Goal: Find specific page/section: Find specific page/section

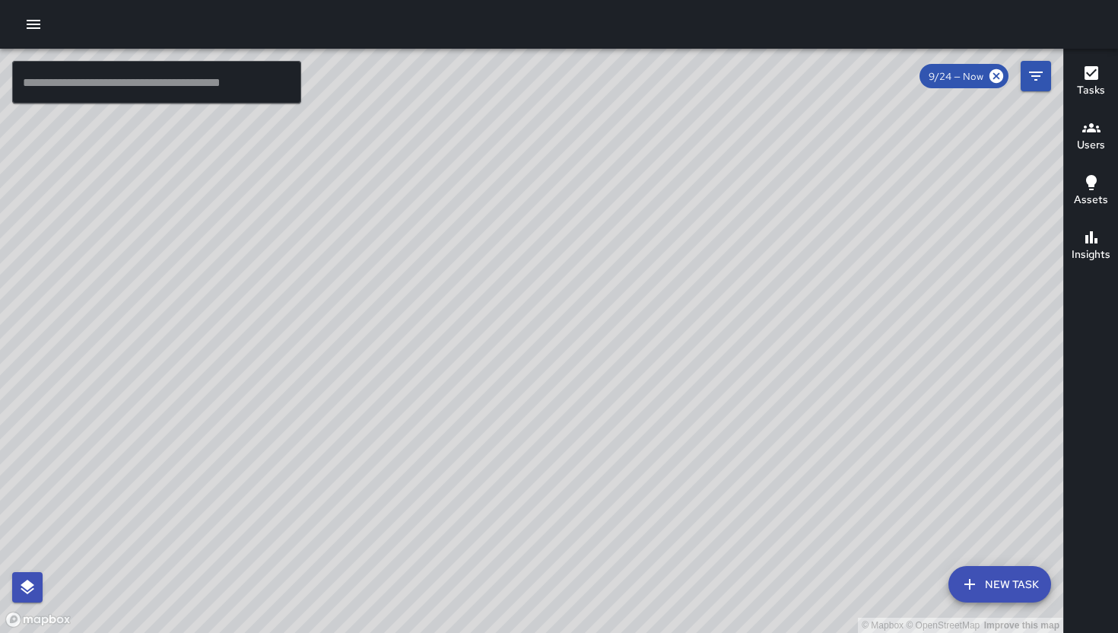
drag, startPoint x: 372, startPoint y: 601, endPoint x: 393, endPoint y: 522, distance: 81.2
click at [393, 519] on div "© Mapbox © OpenStreetMap Improve this map" at bounding box center [531, 341] width 1063 height 584
drag, startPoint x: 585, startPoint y: 299, endPoint x: 303, endPoint y: 628, distance: 433.6
click at [303, 632] on div "© Mapbox © OpenStreetMap Improve this map" at bounding box center [531, 341] width 1063 height 584
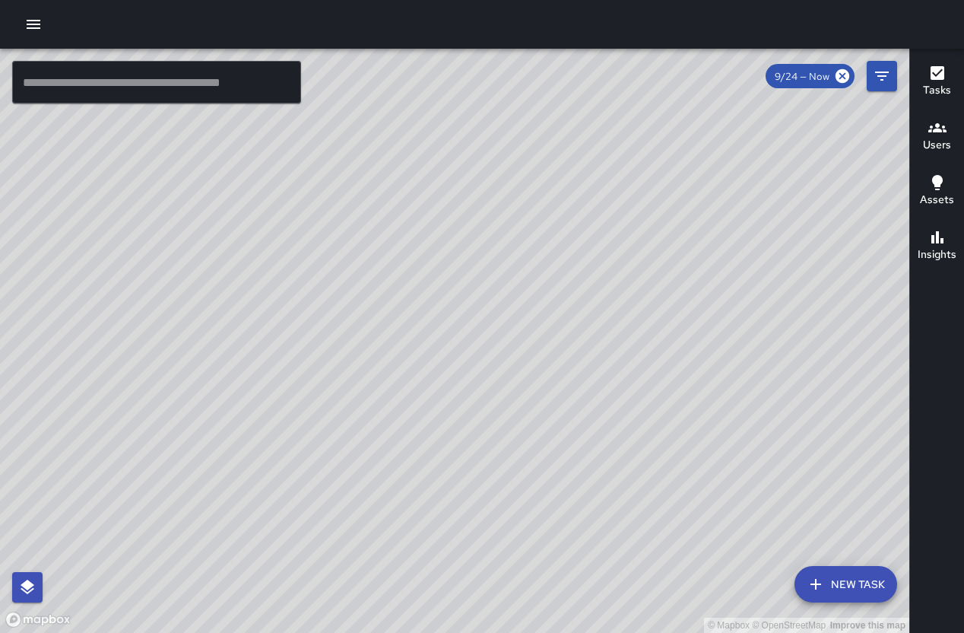
drag, startPoint x: 420, startPoint y: 487, endPoint x: 547, endPoint y: 453, distance: 131.5
click at [547, 453] on div "© Mapbox © OpenStreetMap Improve this map" at bounding box center [454, 341] width 909 height 584
drag, startPoint x: 559, startPoint y: 412, endPoint x: 569, endPoint y: 426, distance: 16.9
click at [569, 425] on div "© Mapbox © OpenStreetMap Improve this map" at bounding box center [454, 341] width 909 height 584
click at [586, 436] on div "© Mapbox © OpenStreetMap Improve this map" at bounding box center [454, 341] width 909 height 584
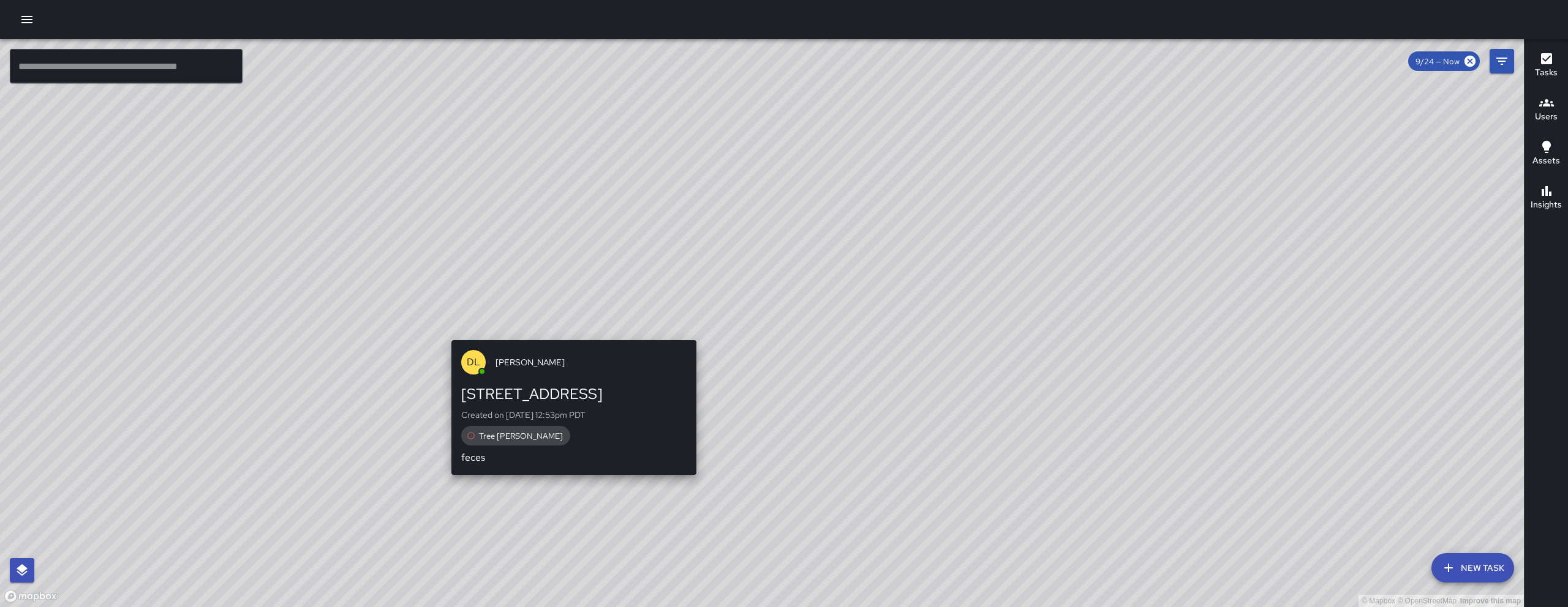
click at [571, 333] on div "© Mapbox © OpenStreetMap Improve this map DL Damariye Lewis 61 Grace Street Cre…" at bounding box center [762, 324] width 1524 height 568
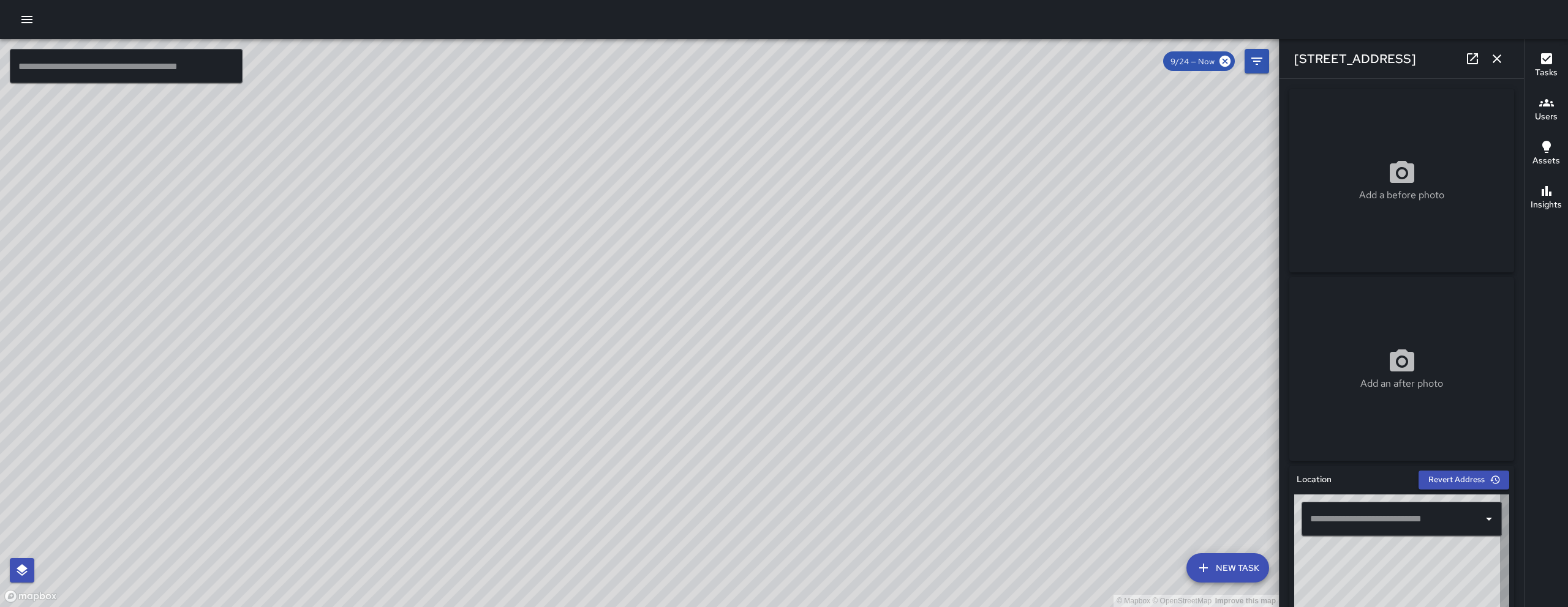
type input "**********"
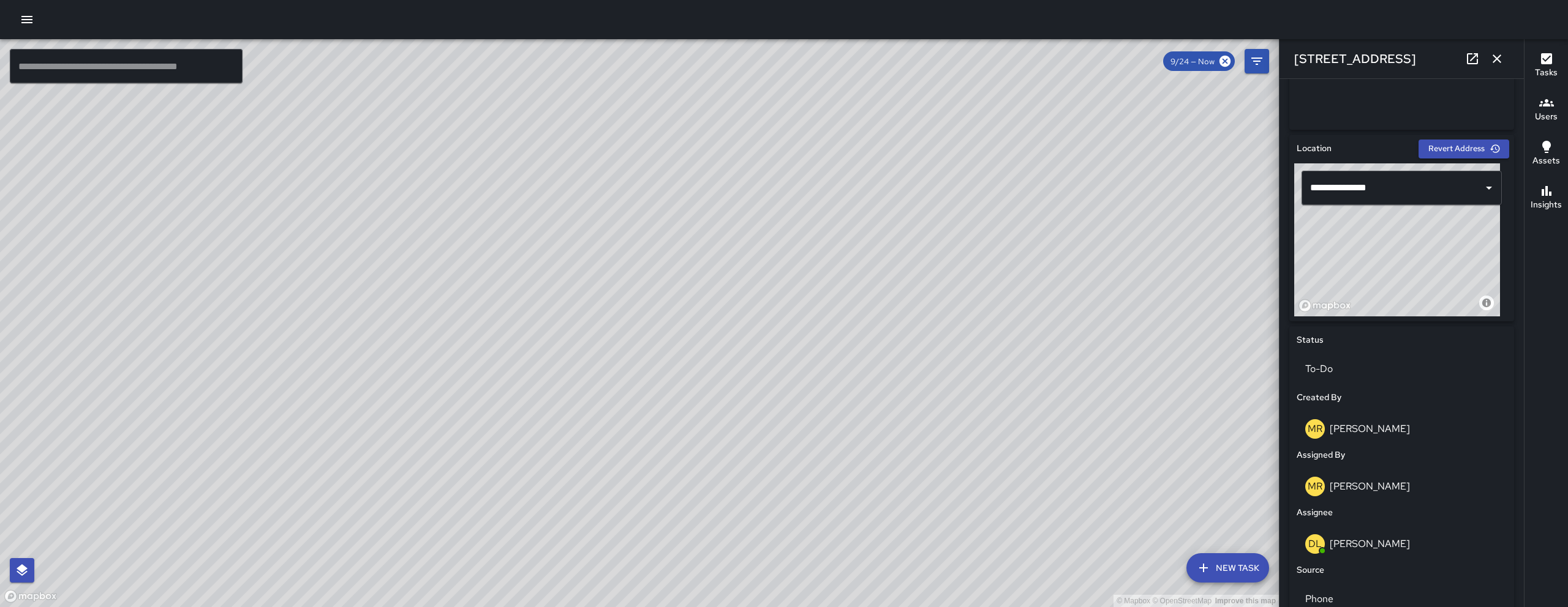
scroll to position [494, 0]
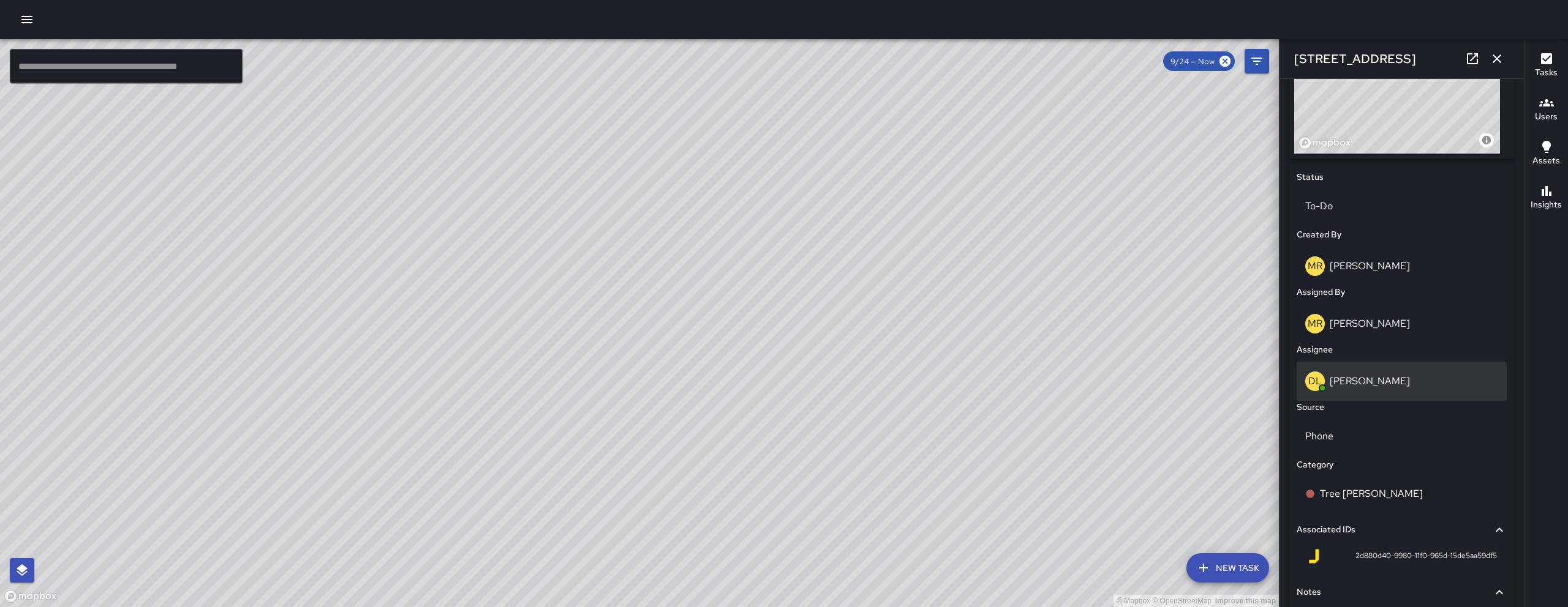
click at [1373, 379] on p "[PERSON_NAME]" at bounding box center [1370, 381] width 81 height 13
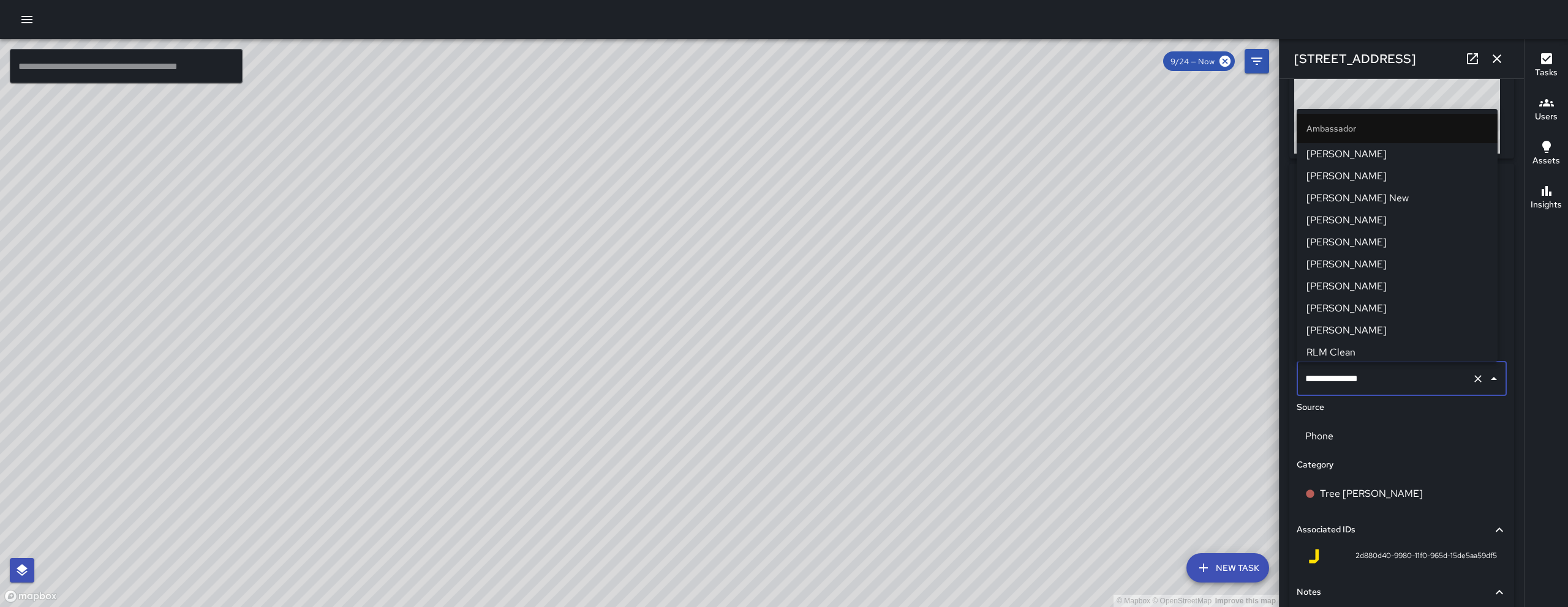
scroll to position [420, 0]
click at [1373, 379] on input "**********" at bounding box center [1384, 378] width 165 height 23
click at [1372, 378] on input "**********" at bounding box center [1384, 378] width 165 height 23
type input "***"
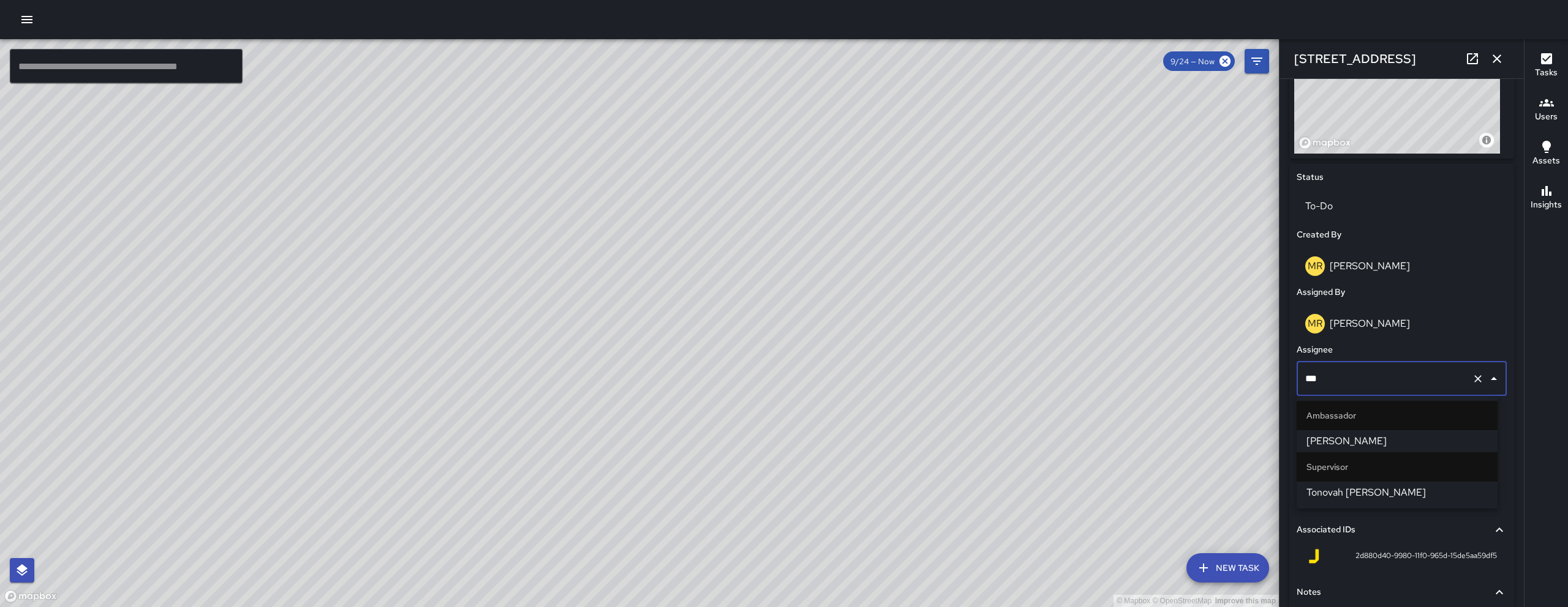
click at [1372, 484] on li "Tonovah [PERSON_NAME]" at bounding box center [1396, 492] width 201 height 22
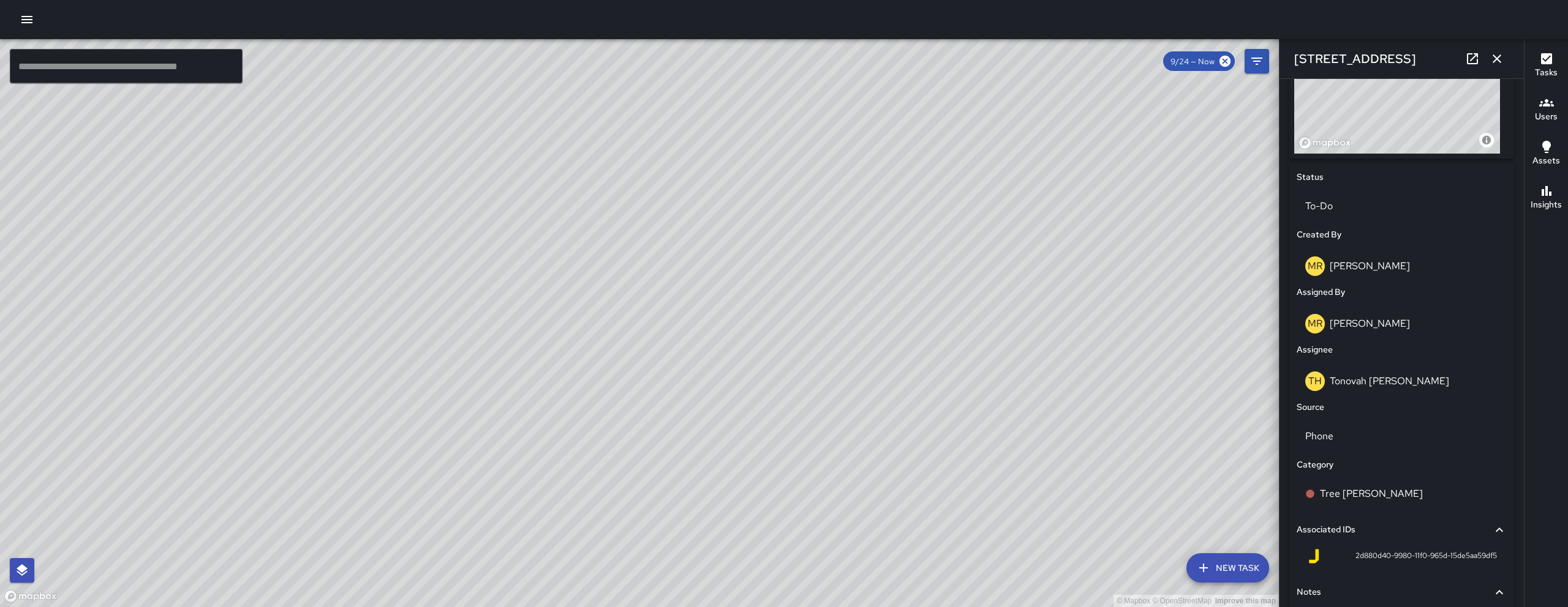
click at [1496, 61] on icon "button" at bounding box center [1496, 59] width 14 height 14
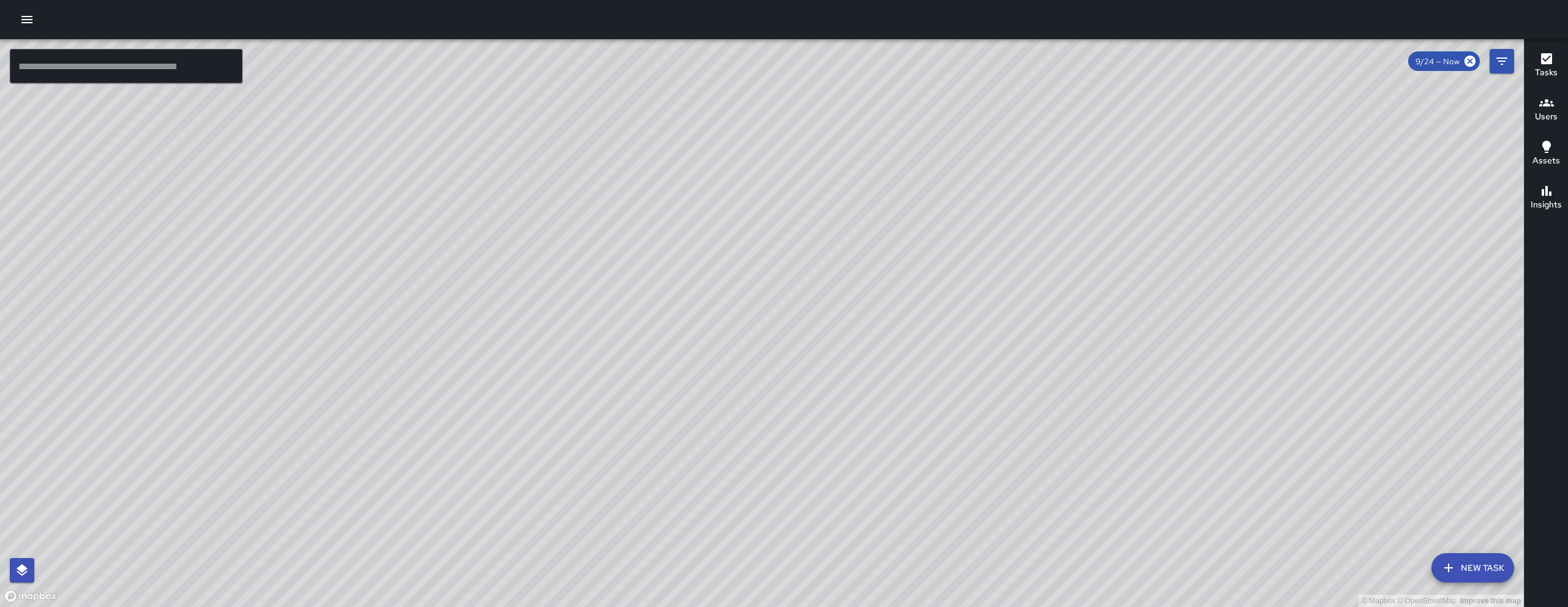
drag, startPoint x: 635, startPoint y: 387, endPoint x: 712, endPoint y: 335, distance: 92.9
click at [719, 331] on div "© Mapbox © OpenStreetMap Improve this map" at bounding box center [762, 324] width 1524 height 568
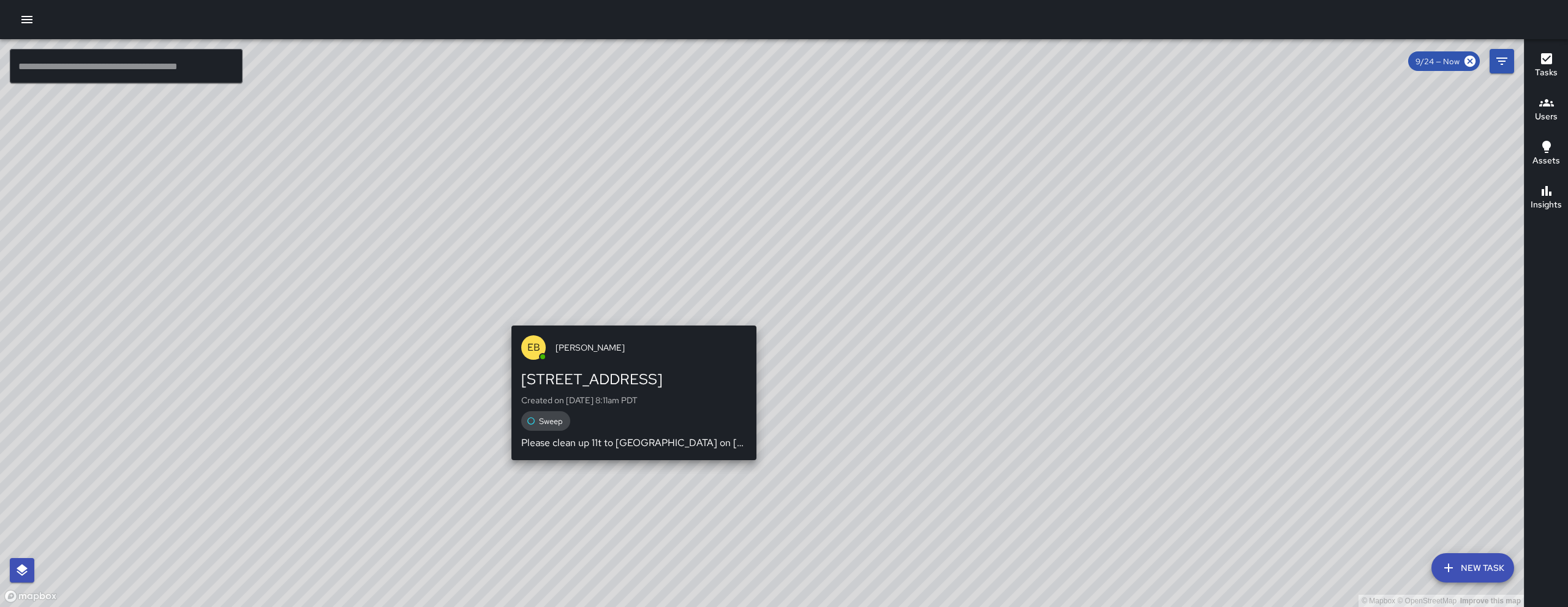
click at [632, 319] on div "© Mapbox © OpenStreetMap Improve this map EB Eddie Ballestros 120 11th Street C…" at bounding box center [762, 324] width 1524 height 568
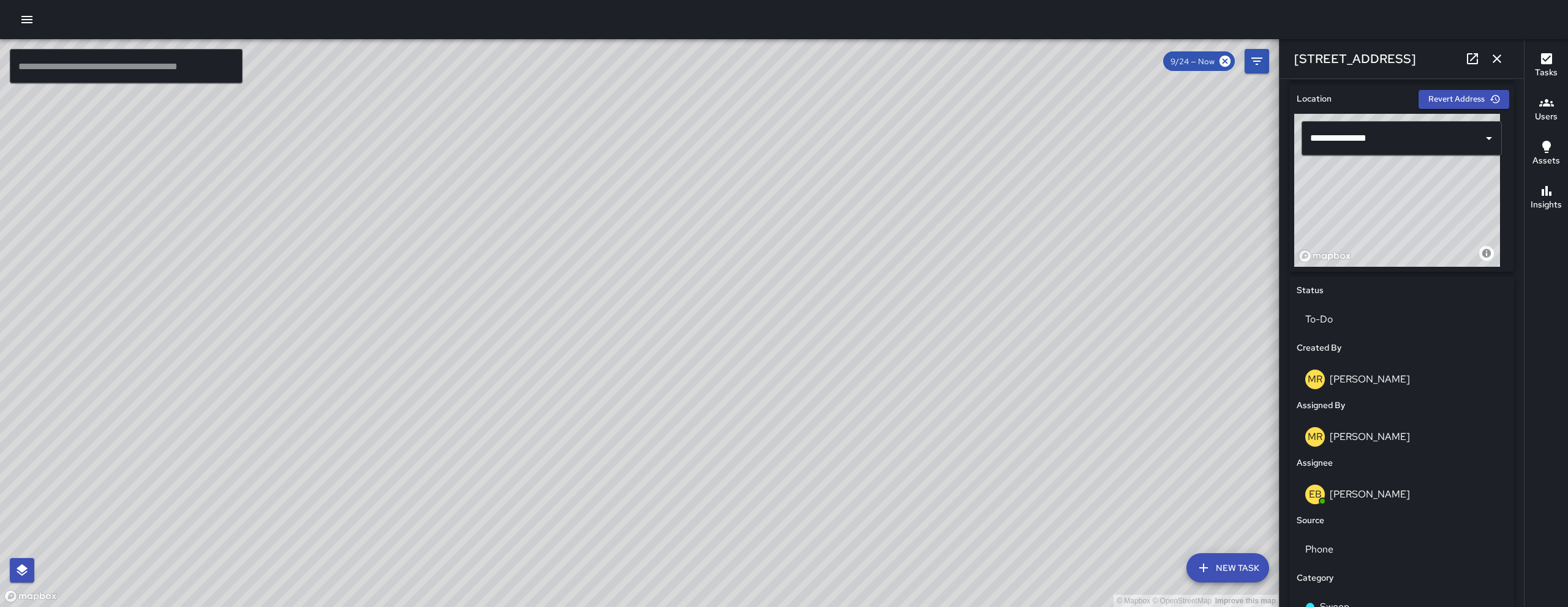
scroll to position [597, 0]
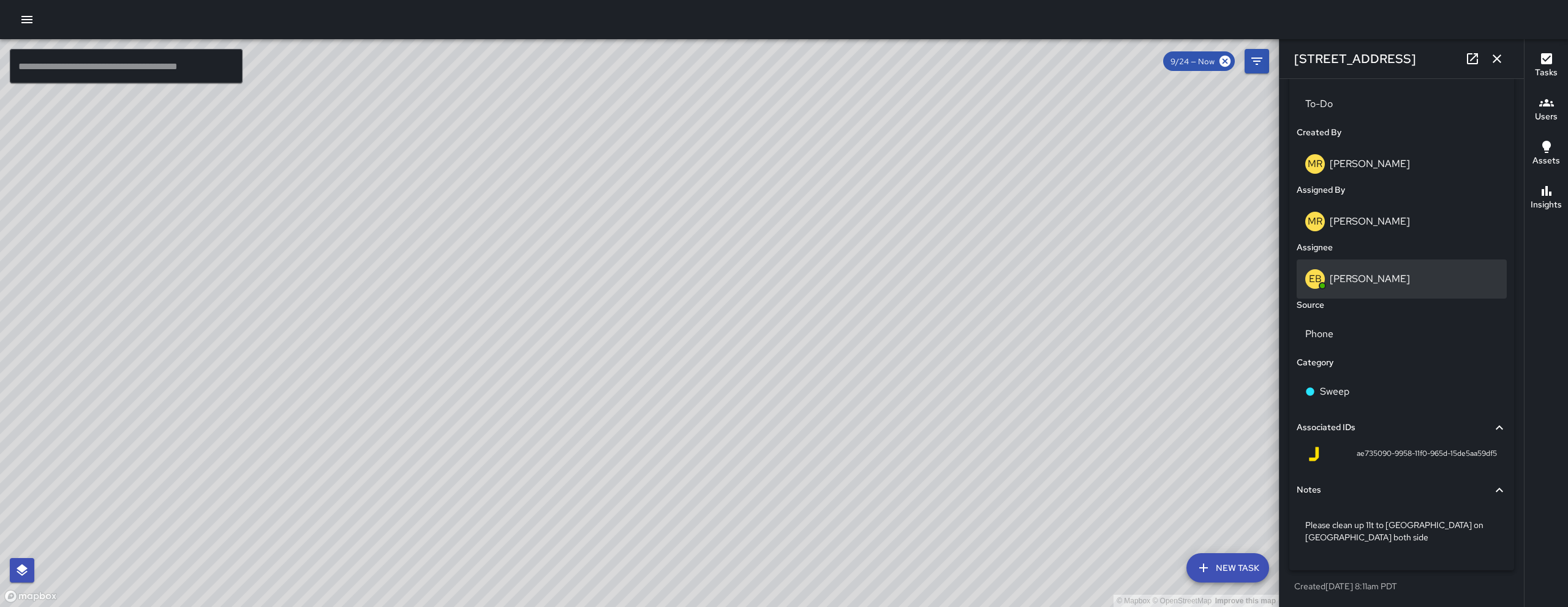
click at [1382, 285] on p "[PERSON_NAME]" at bounding box center [1370, 279] width 81 height 13
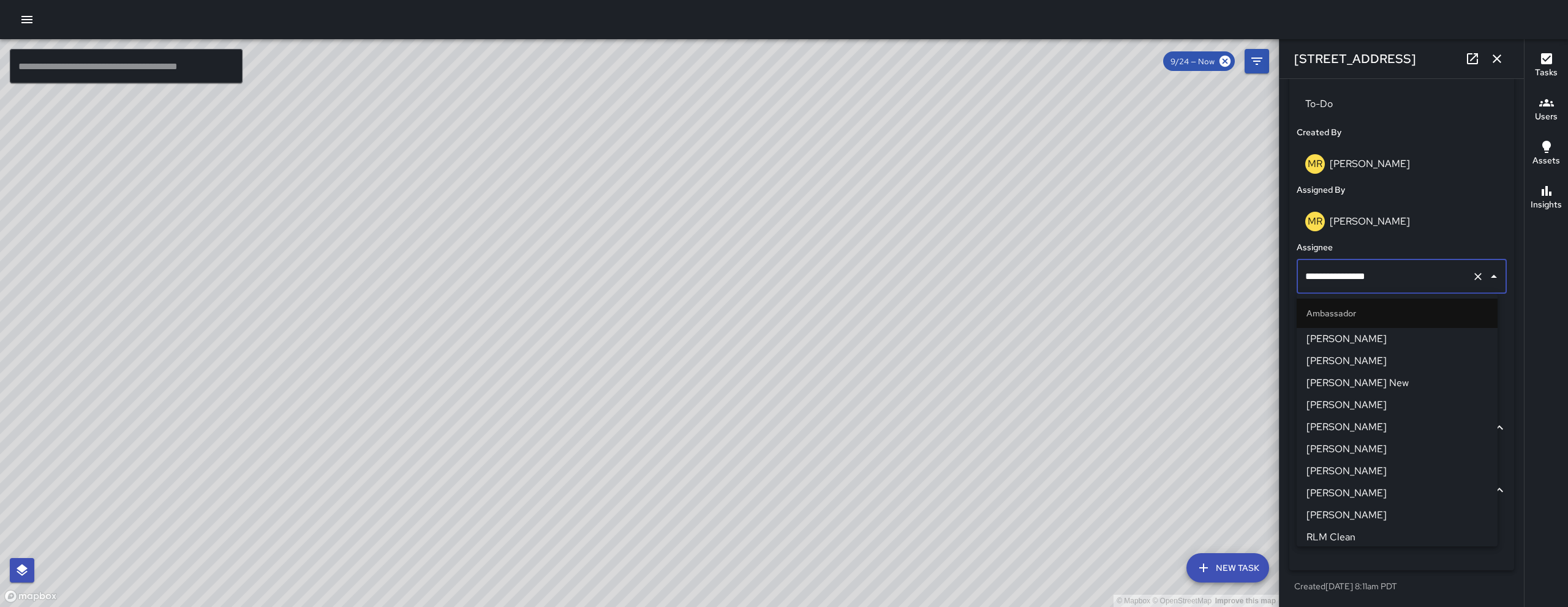
scroll to position [112, 0]
click at [1382, 285] on input "**********" at bounding box center [1384, 276] width 165 height 23
click at [1395, 280] on input "**********" at bounding box center [1384, 276] width 165 height 23
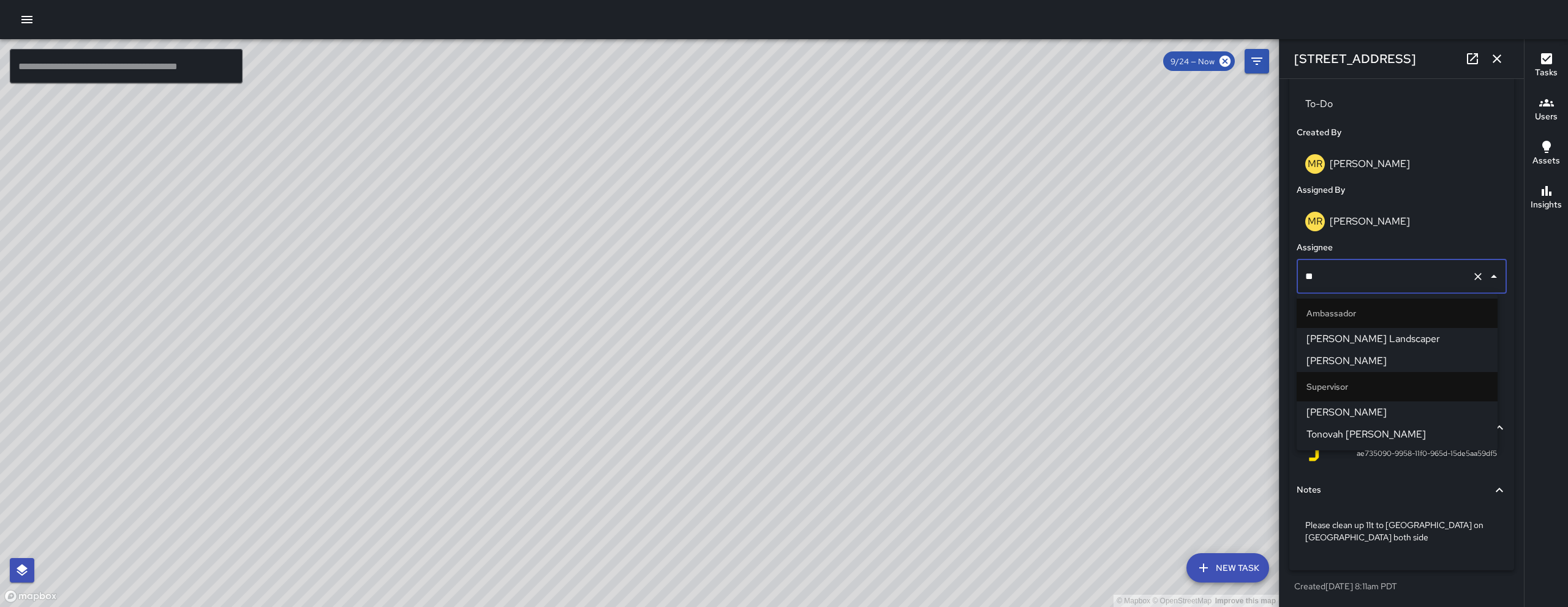
scroll to position [0, 0]
type input "***"
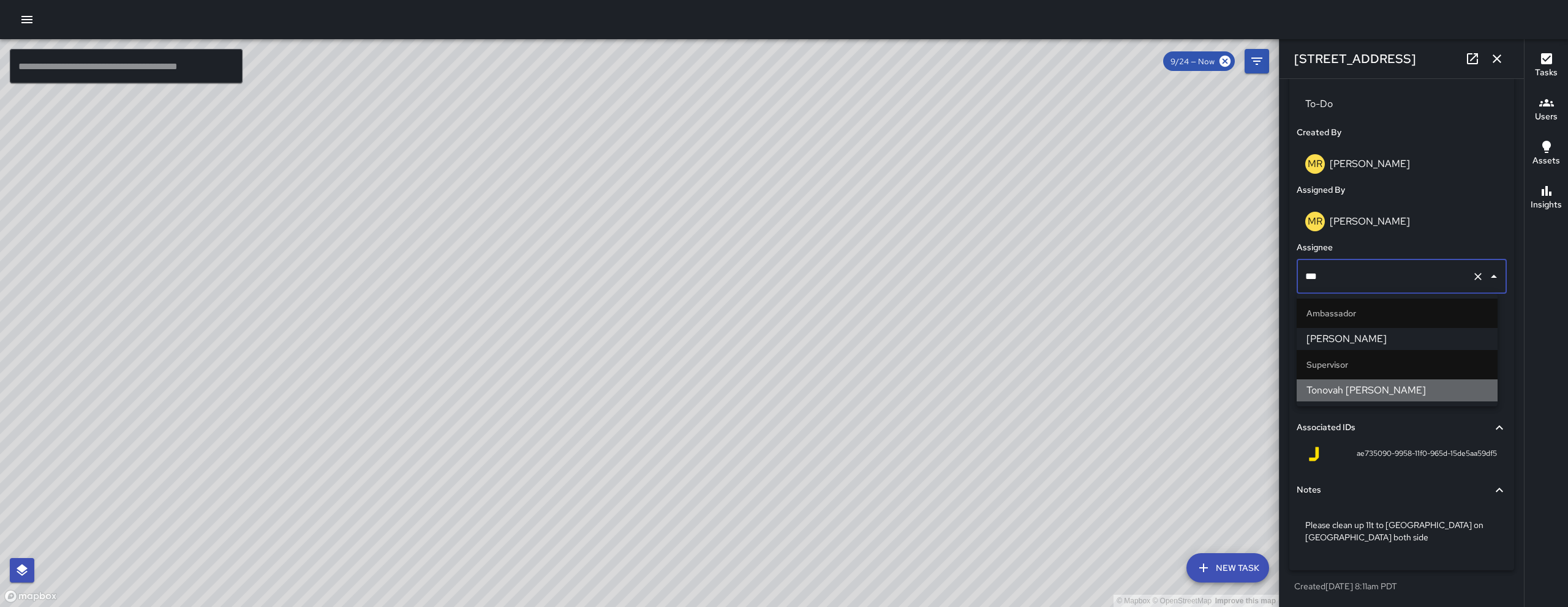
click at [1435, 395] on span "Tonovah [PERSON_NAME]" at bounding box center [1396, 390] width 181 height 14
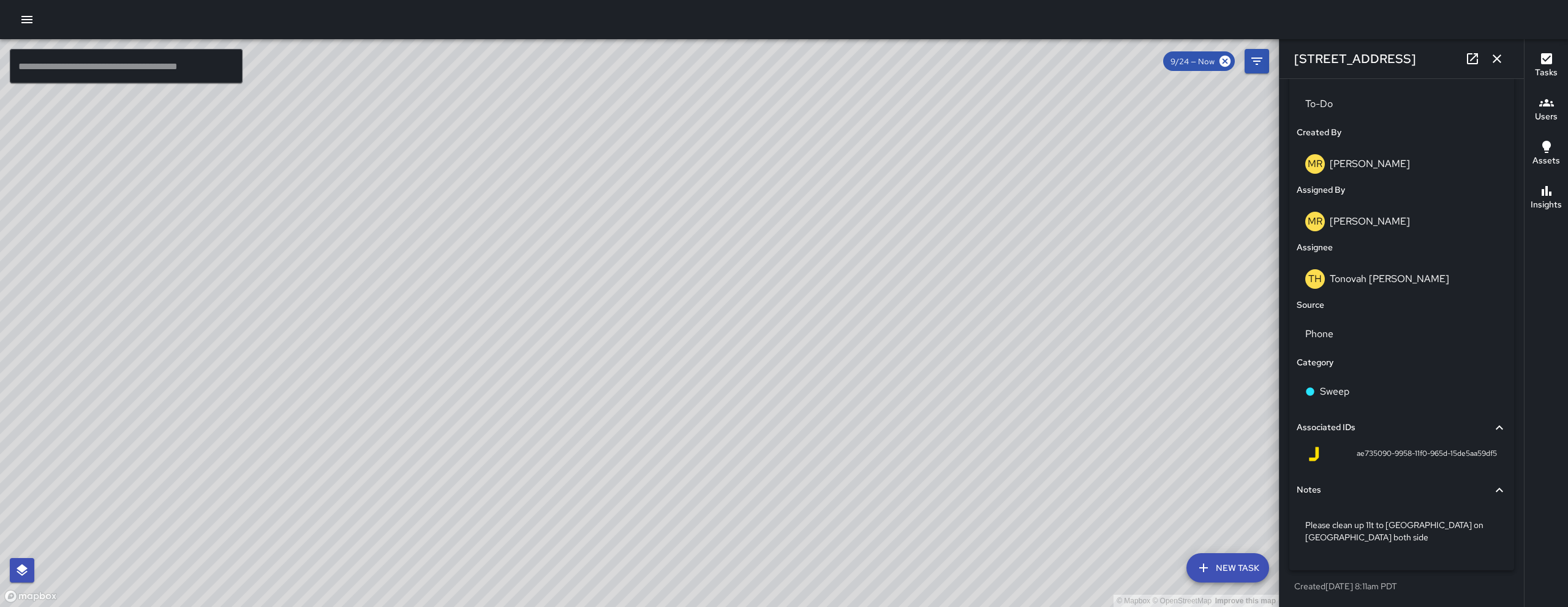
click at [1502, 52] on icon "button" at bounding box center [1496, 59] width 14 height 14
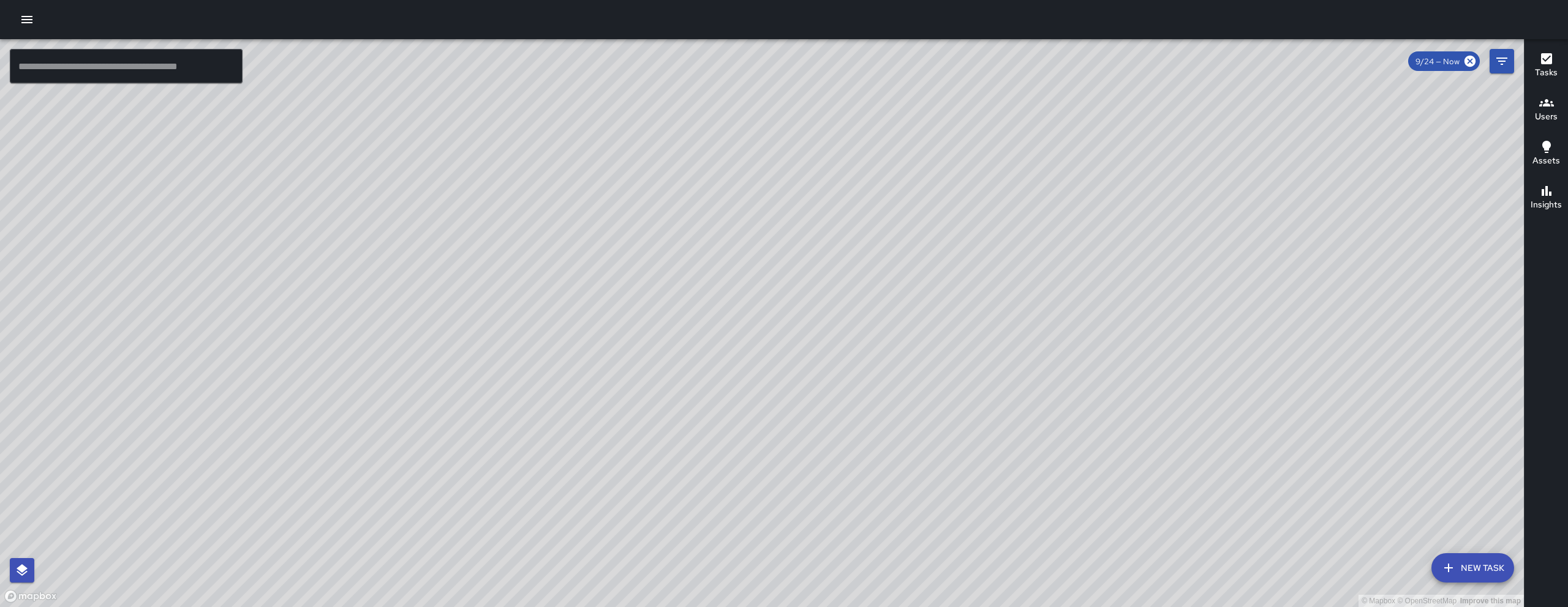
drag, startPoint x: 1316, startPoint y: 280, endPoint x: 1227, endPoint y: 413, distance: 160.0
click at [1174, 504] on div "© Mapbox © OpenStreetMap Improve this map EM Elimar Martinez Ambassador Tasks 8…" at bounding box center [762, 324] width 1524 height 568
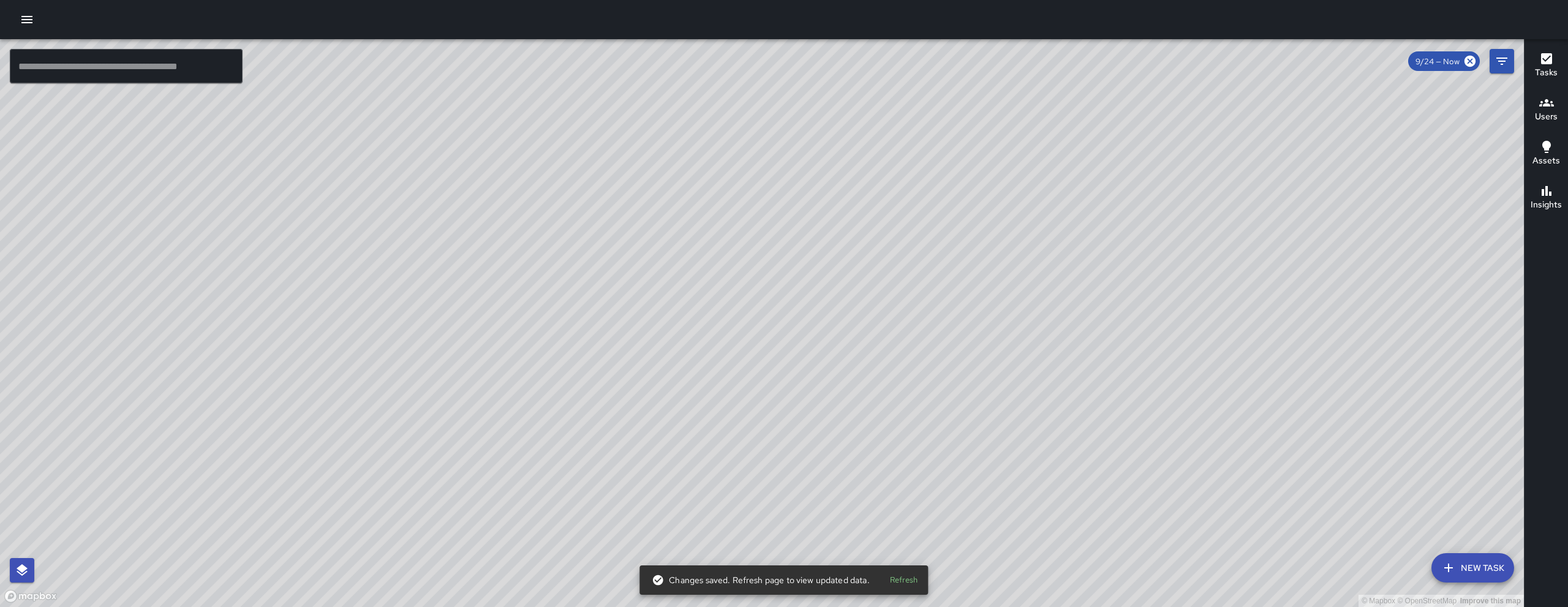
drag, startPoint x: 1145, startPoint y: 415, endPoint x: 1137, endPoint y: 265, distance: 150.2
click at [1136, 266] on div "© Mapbox © OpenStreetMap Improve this map" at bounding box center [762, 324] width 1524 height 568
click at [962, 398] on div "© Mapbox © OpenStreetMap Improve this map NV Nicolas Vega 586 Minna Street Comp…" at bounding box center [762, 324] width 1524 height 568
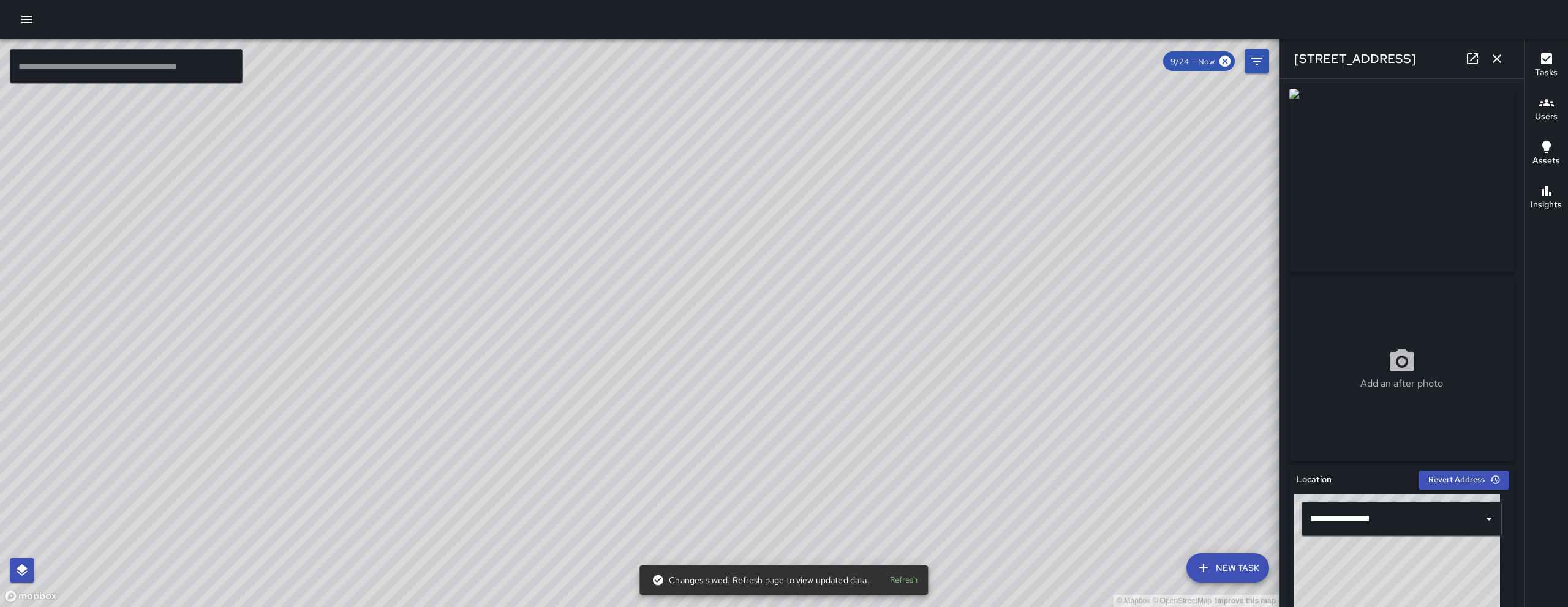
scroll to position [593, 0]
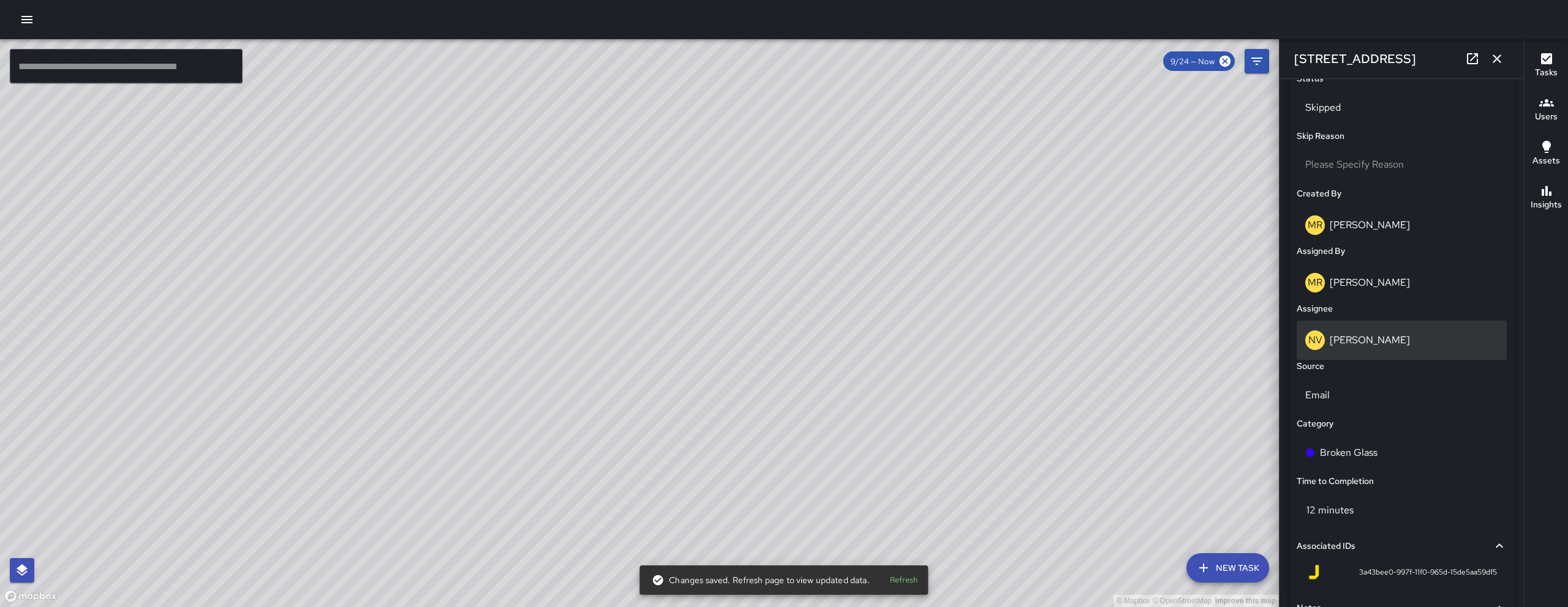
click at [1392, 337] on div "NV Nicolas Vega" at bounding box center [1401, 341] width 193 height 19
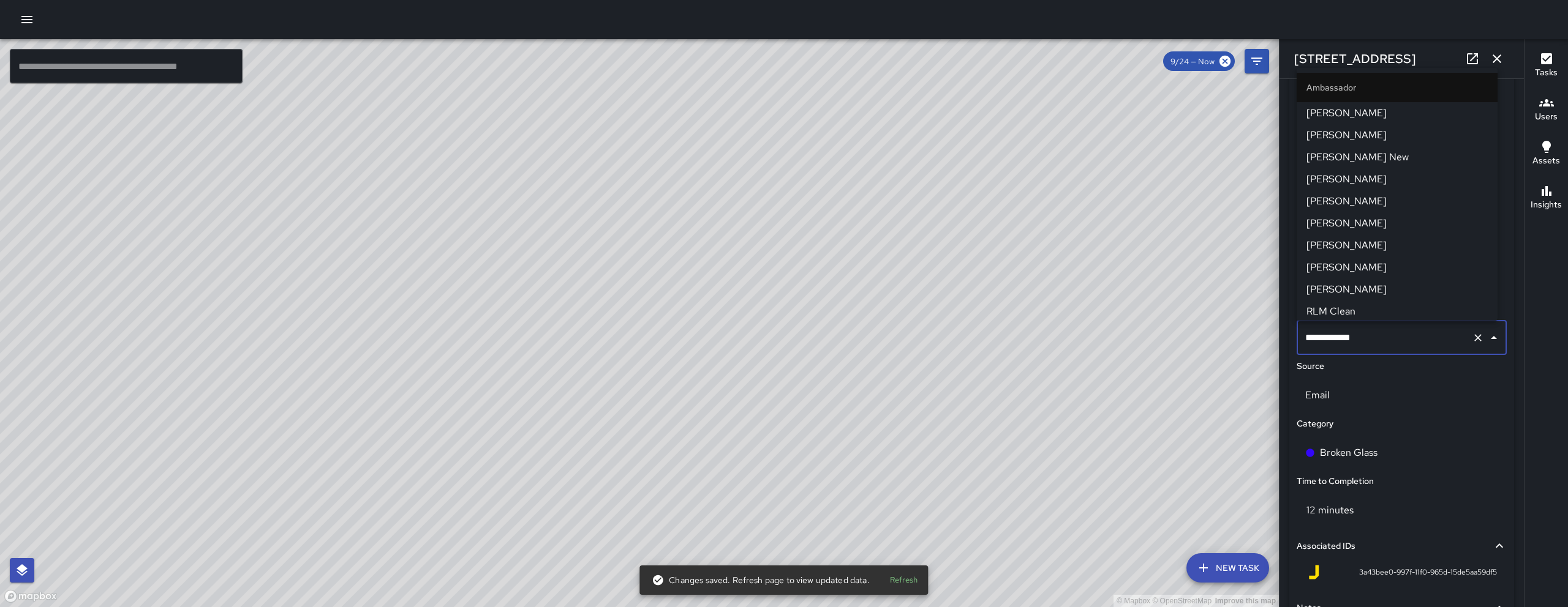
click at [1392, 337] on input "**********" at bounding box center [1384, 337] width 165 height 23
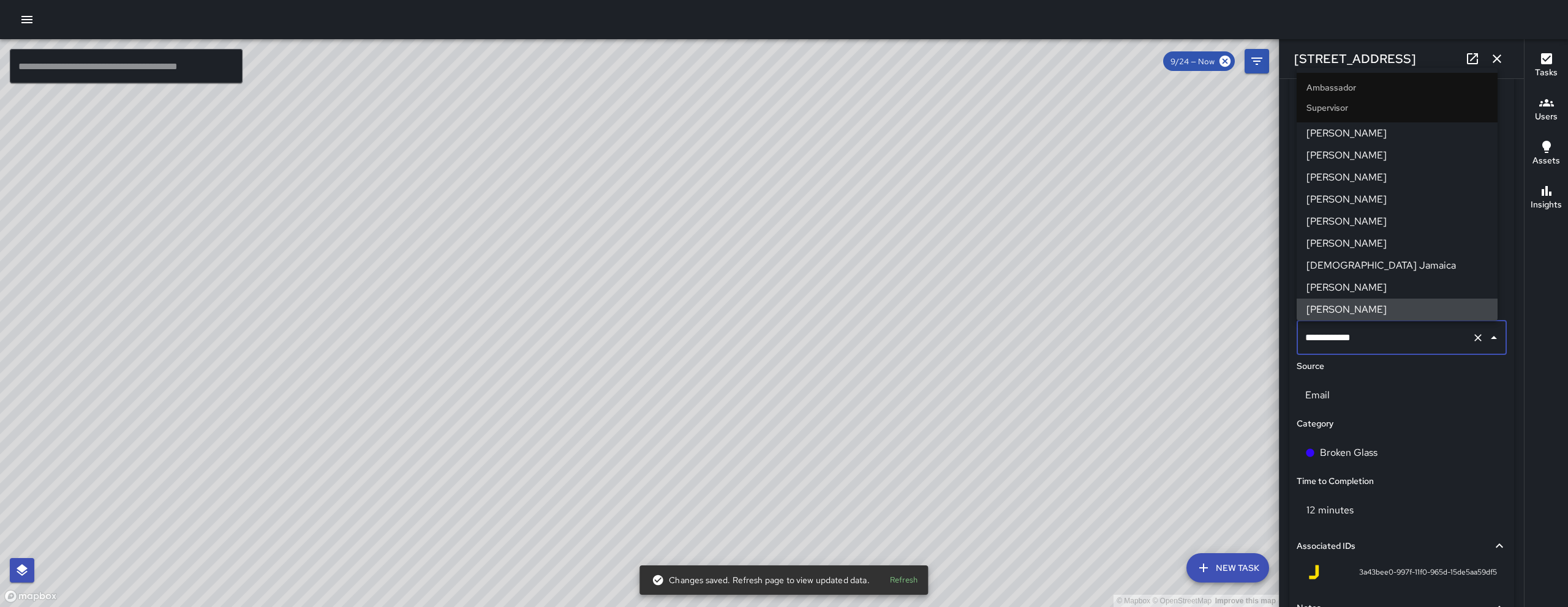
click at [1392, 337] on input "**********" at bounding box center [1384, 337] width 165 height 23
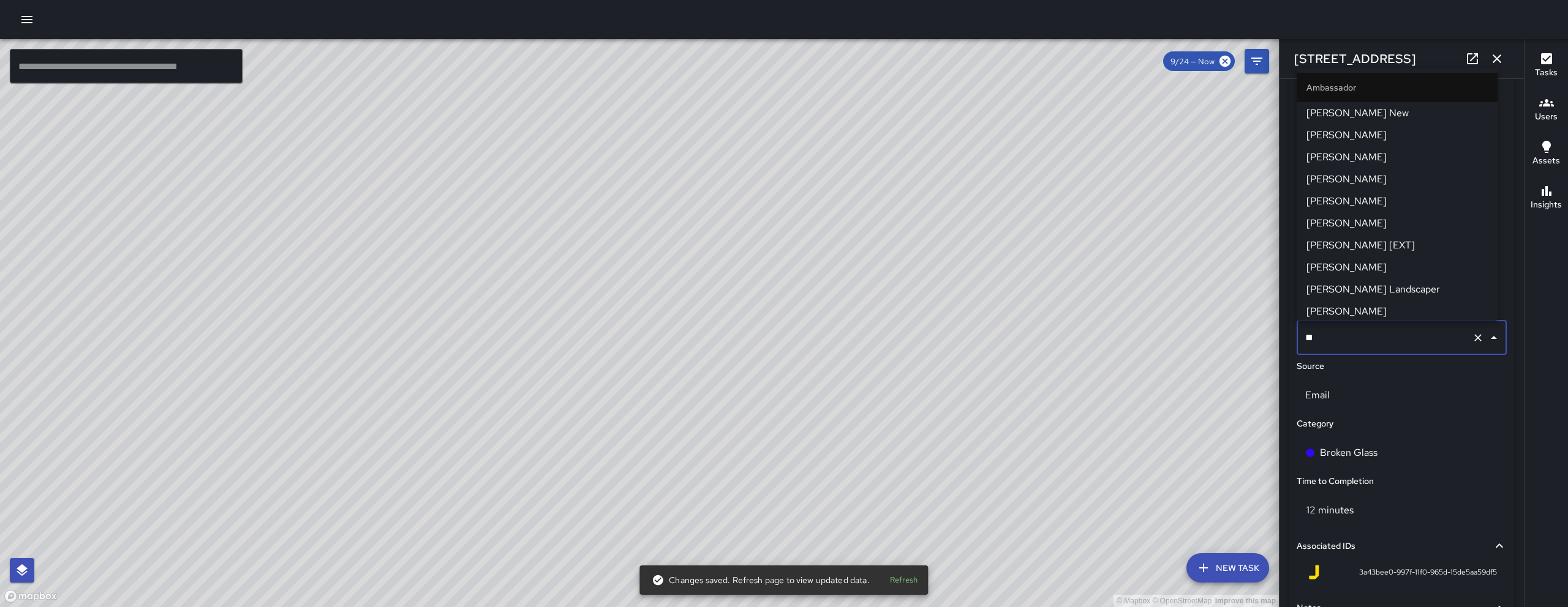
type input "***"
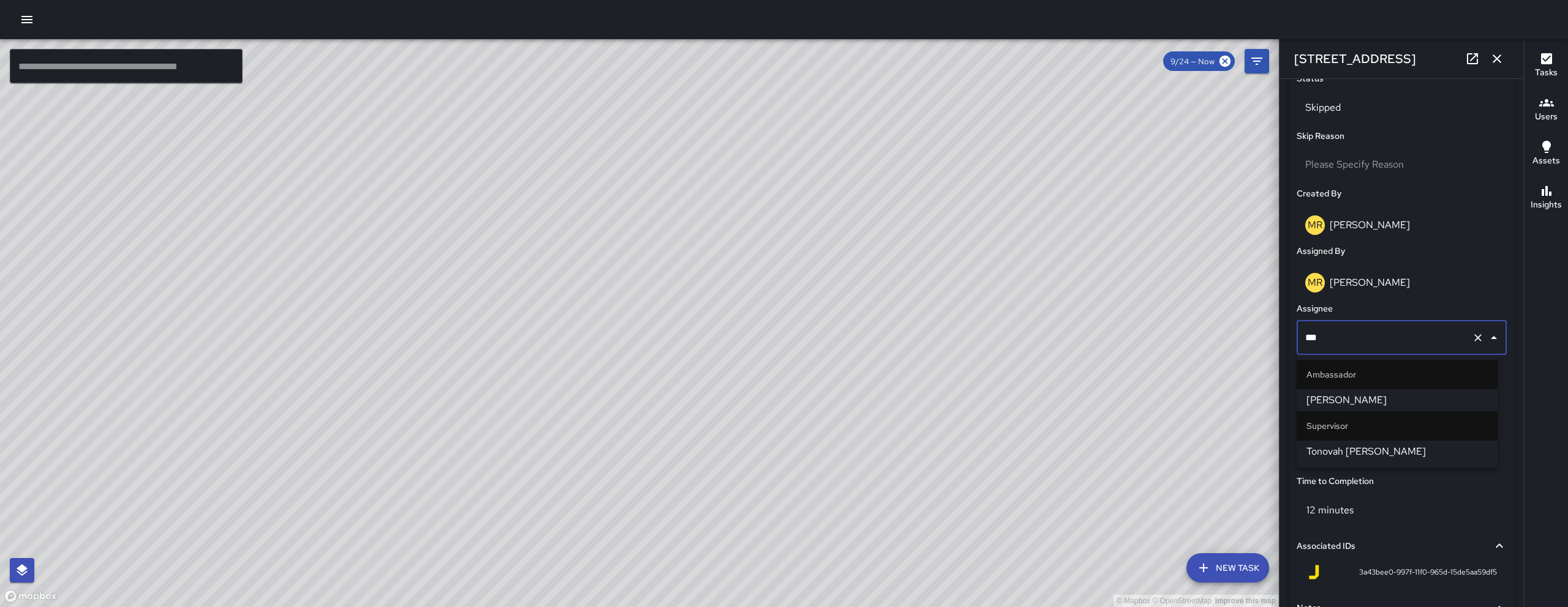
click at [1409, 448] on span "Tonovah [PERSON_NAME]" at bounding box center [1396, 452] width 181 height 14
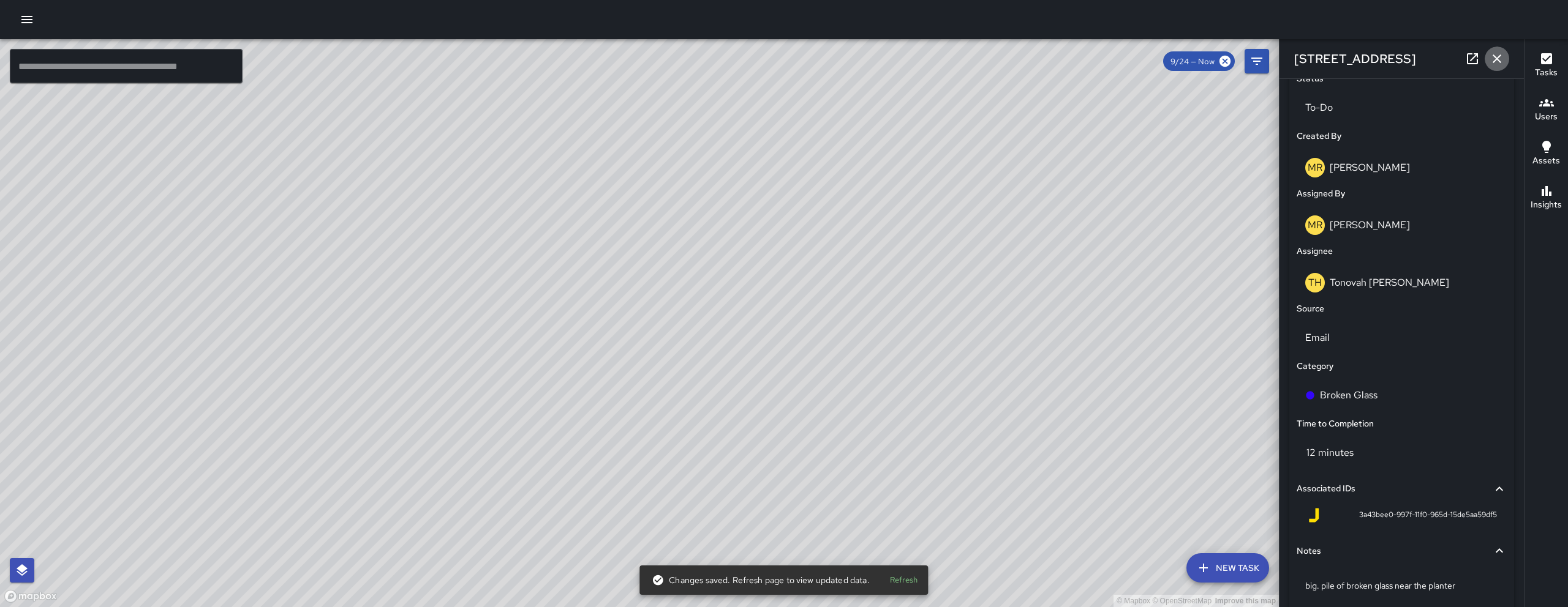
click at [1501, 57] on icon "button" at bounding box center [1496, 59] width 14 height 14
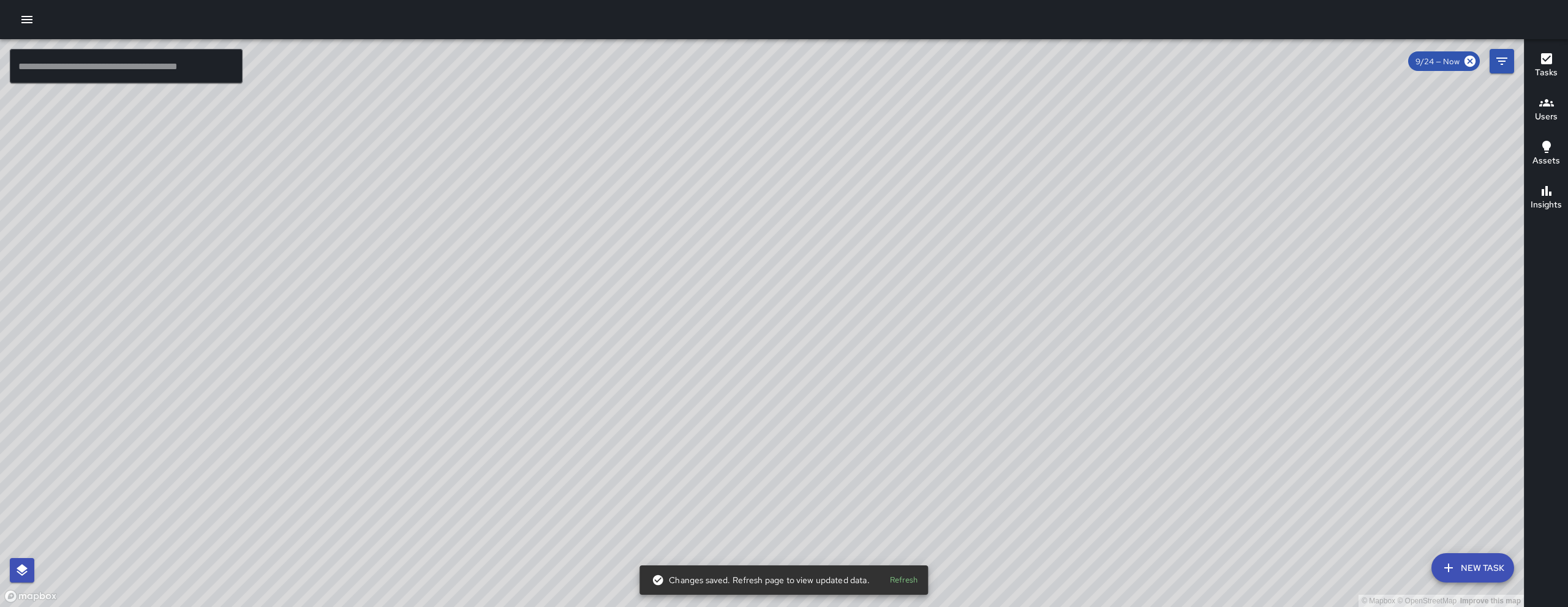
drag, startPoint x: 997, startPoint y: 384, endPoint x: 1035, endPoint y: 258, distance: 131.6
click at [1035, 258] on div "© Mapbox © OpenStreetMap Improve this map" at bounding box center [762, 324] width 1524 height 568
drag, startPoint x: 1041, startPoint y: 233, endPoint x: 1034, endPoint y: 198, distance: 35.7
click at [1034, 198] on div "© Mapbox © OpenStreetMap Improve this map" at bounding box center [762, 324] width 1524 height 568
drag, startPoint x: 1034, startPoint y: 198, endPoint x: 1018, endPoint y: 185, distance: 20.6
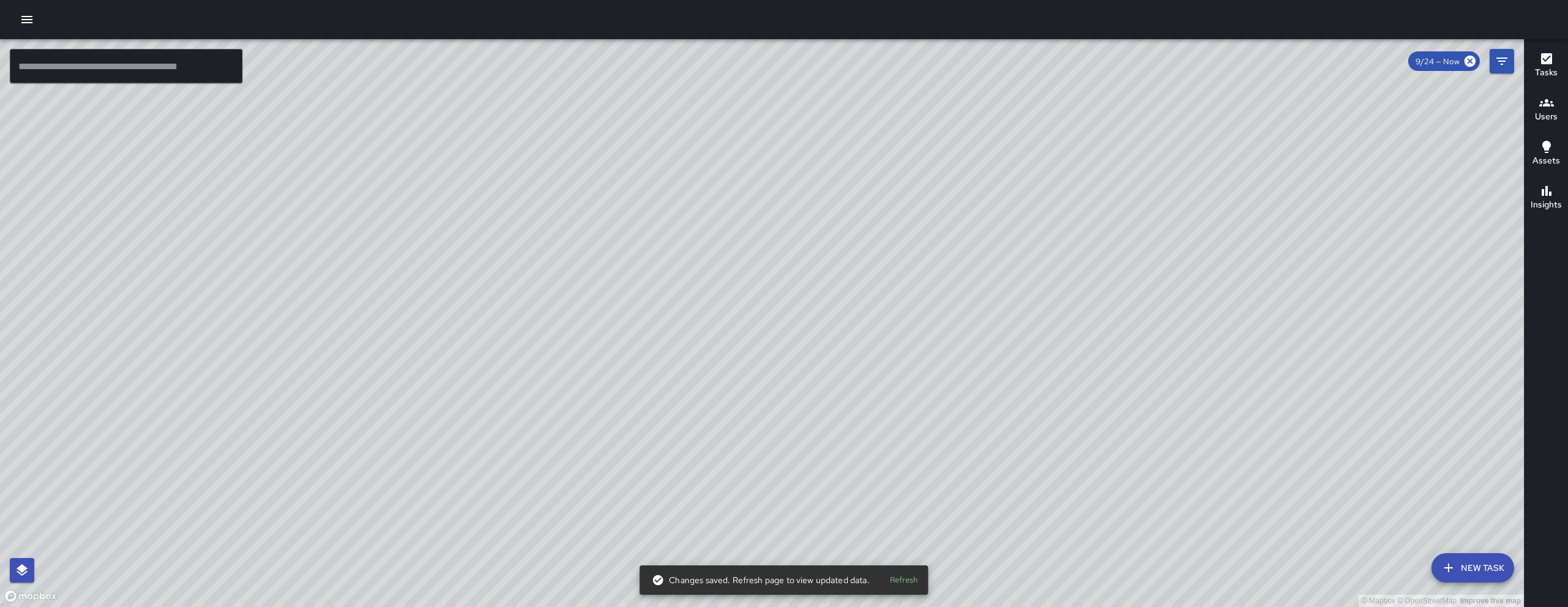
click at [1019, 185] on div "© Mapbox © OpenStreetMap Improve this map" at bounding box center [762, 324] width 1524 height 568
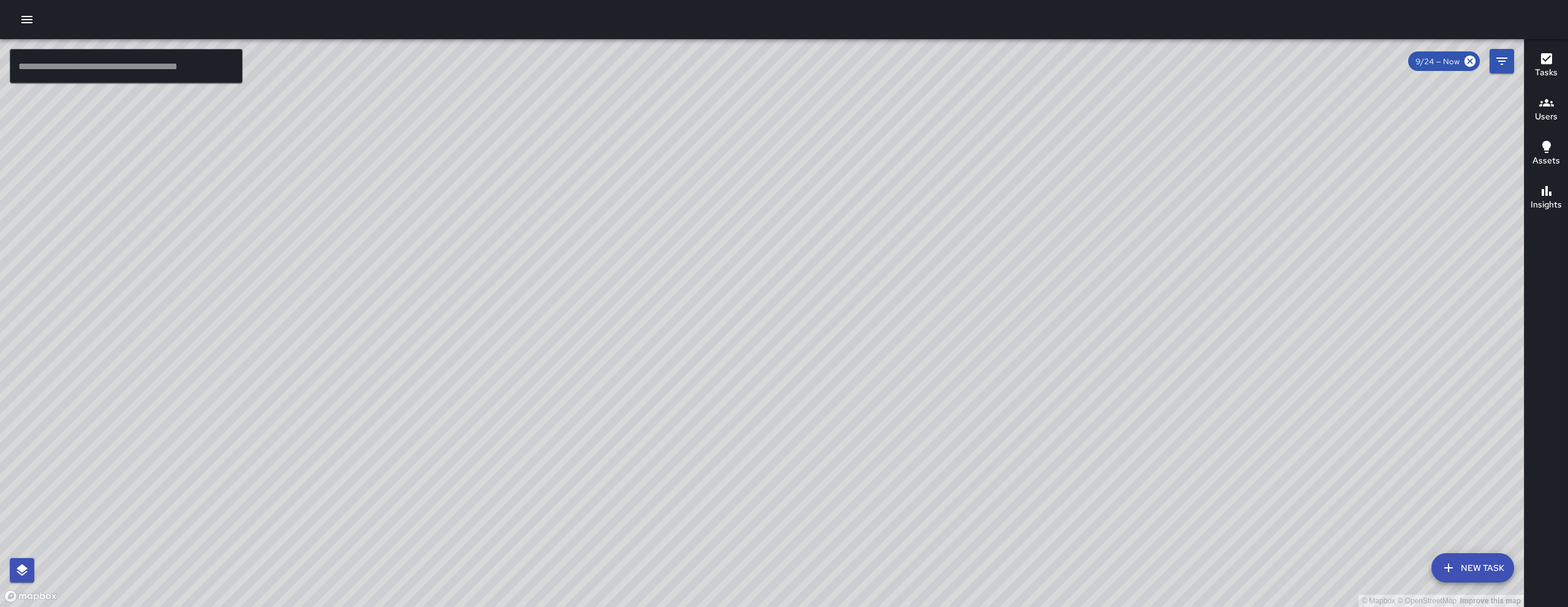
drag, startPoint x: 994, startPoint y: 372, endPoint x: 938, endPoint y: 218, distance: 163.9
click at [938, 218] on div "© Mapbox © OpenStreetMap Improve this map" at bounding box center [762, 324] width 1524 height 568
drag, startPoint x: 931, startPoint y: 224, endPoint x: 955, endPoint y: 259, distance: 42.4
click at [955, 258] on div "© Mapbox © OpenStreetMap Improve this map" at bounding box center [762, 324] width 1524 height 568
drag, startPoint x: 956, startPoint y: 259, endPoint x: 1076, endPoint y: 229, distance: 123.7
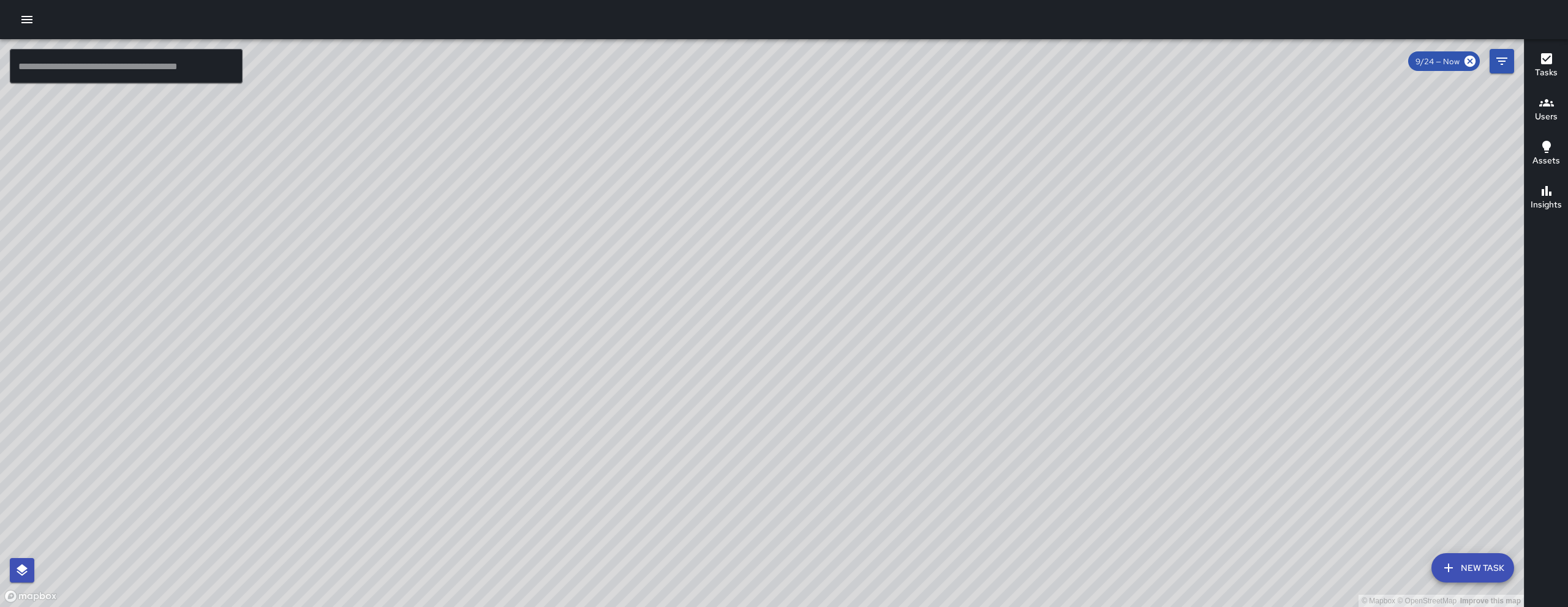
click at [1076, 229] on div "© Mapbox © OpenStreetMap Improve this map" at bounding box center [762, 324] width 1524 height 568
